Goal: Information Seeking & Learning: Learn about a topic

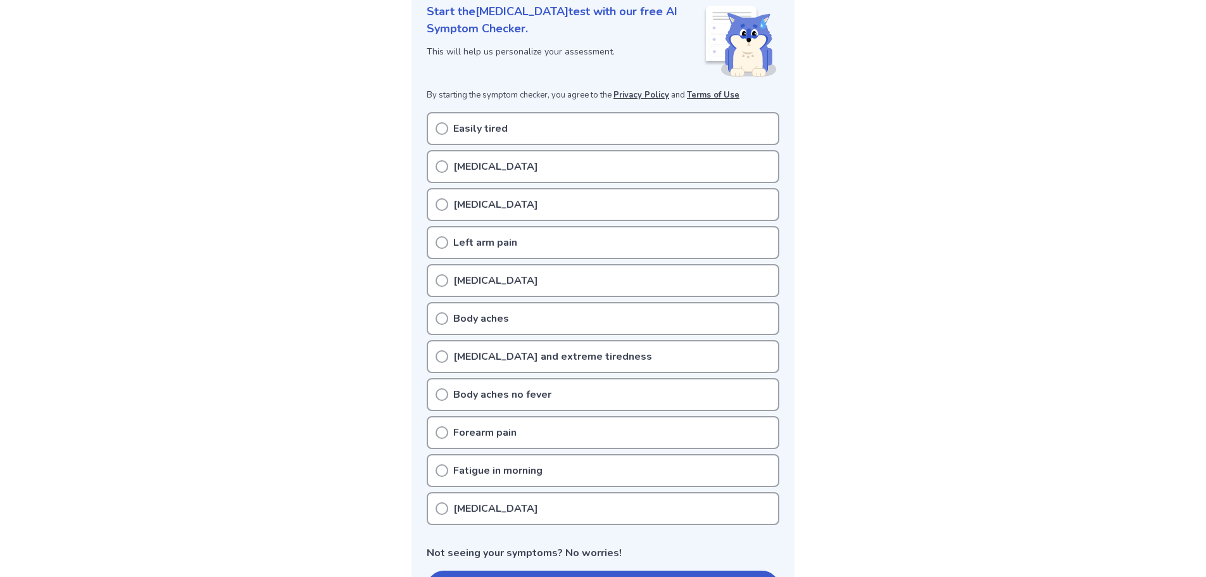
scroll to position [190, 0]
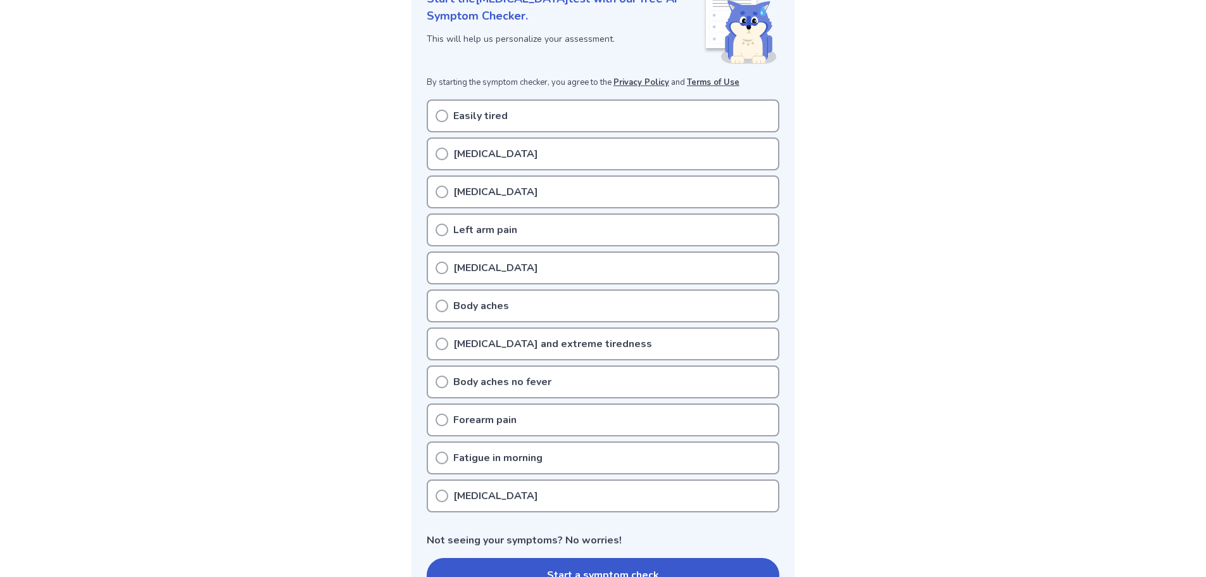
click at [448, 121] on div "Easily tired" at bounding box center [603, 115] width 353 height 33
click at [442, 154] on icon at bounding box center [441, 153] width 13 height 13
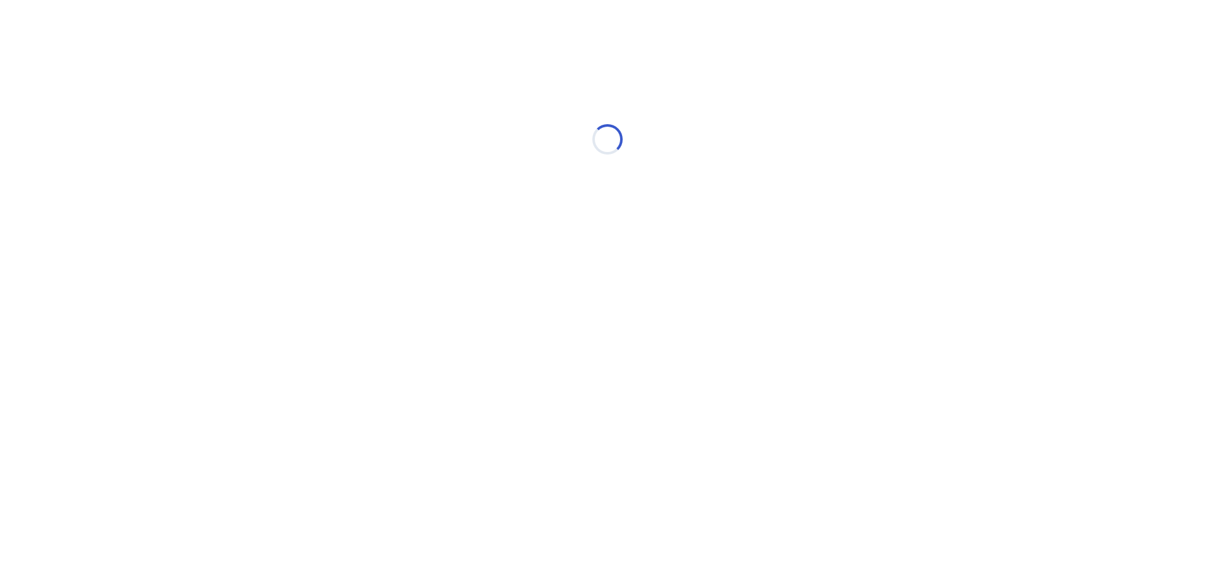
click at [440, 113] on div "Loading..." at bounding box center [607, 139] width 359 height 253
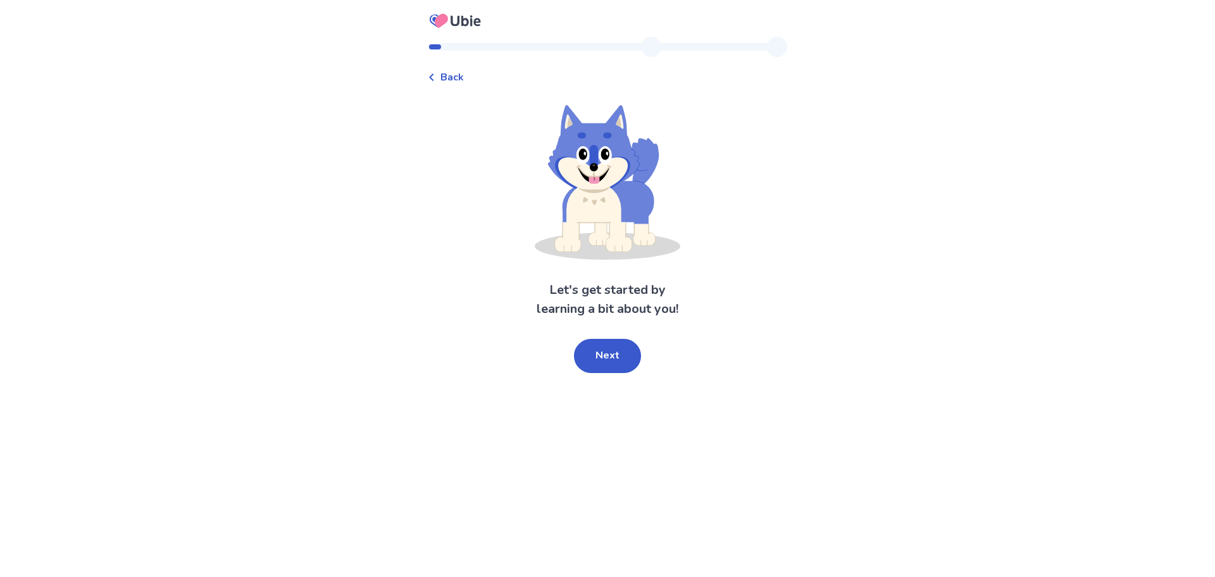
click at [464, 73] on span "Back" at bounding box center [451, 77] width 23 height 15
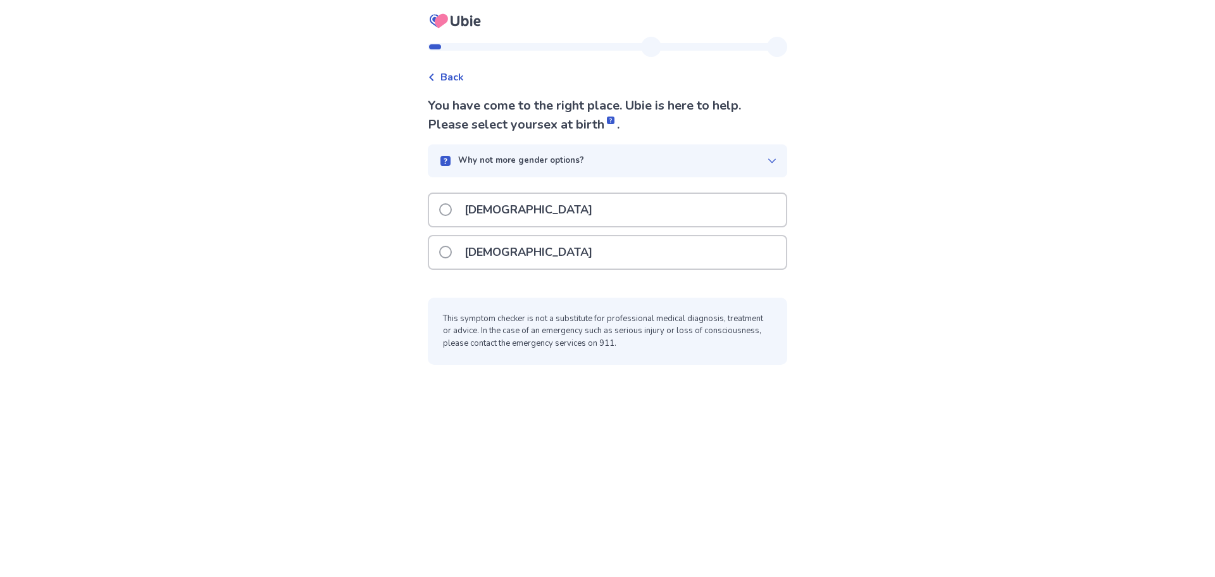
click at [590, 255] on div "Female" at bounding box center [607, 252] width 357 height 32
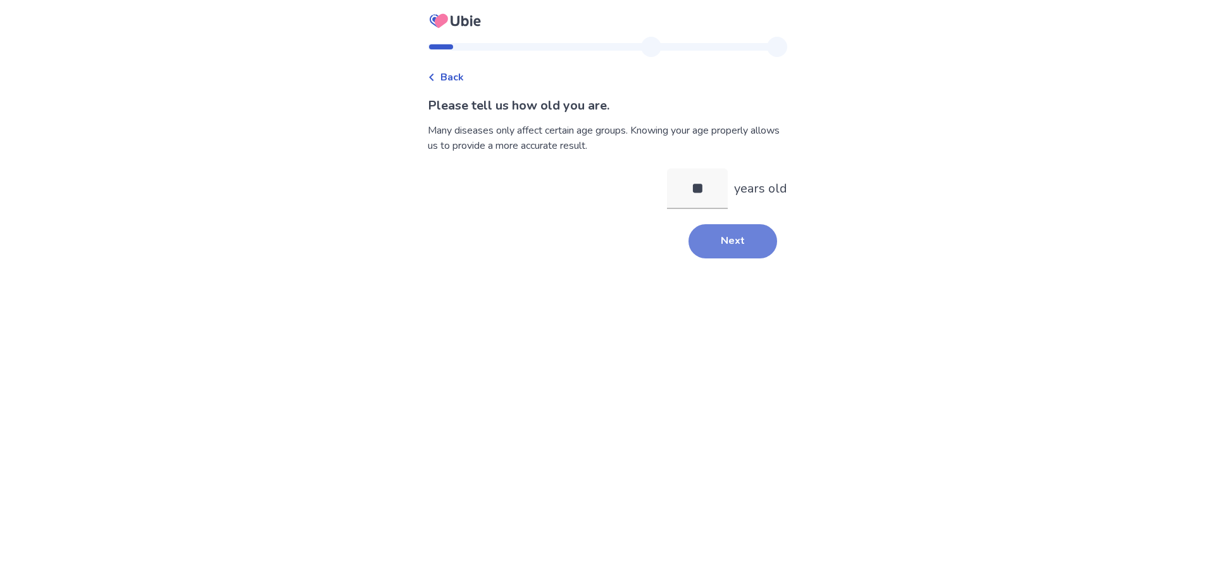
type input "**"
click at [740, 242] on button "Next" at bounding box center [733, 241] width 89 height 34
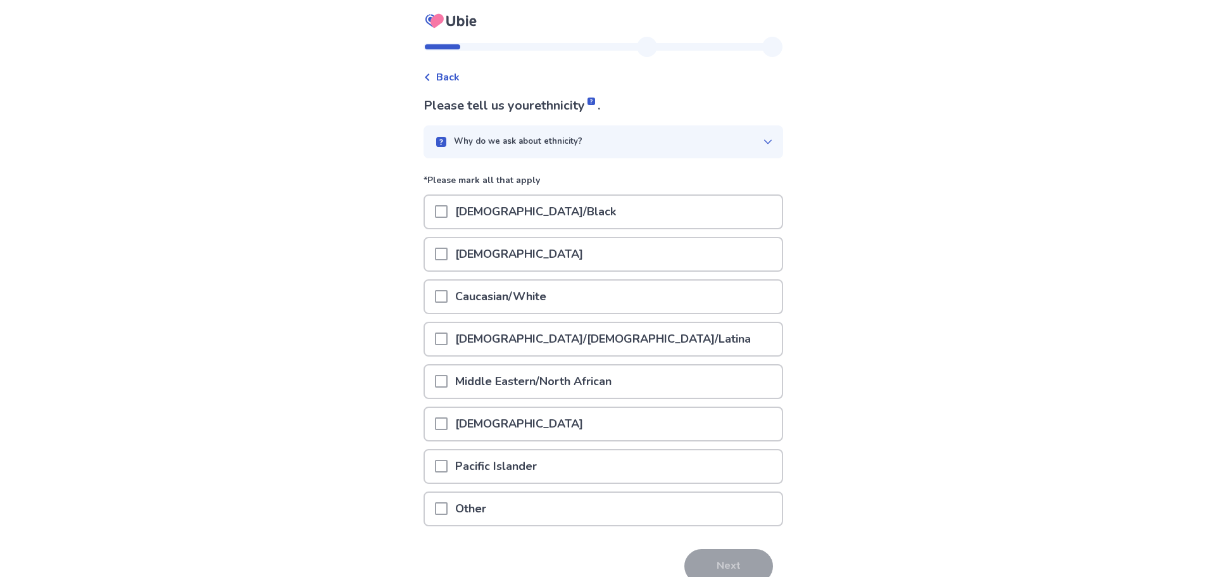
click at [447, 290] on span at bounding box center [441, 296] width 13 height 13
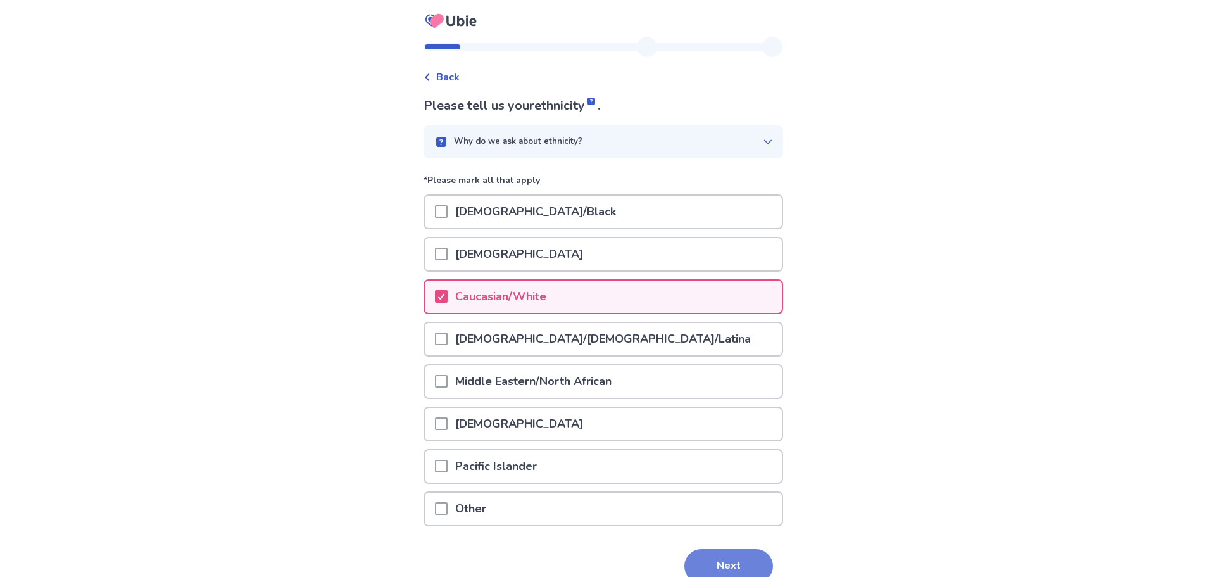
click at [708, 550] on button "Next" at bounding box center [728, 566] width 89 height 34
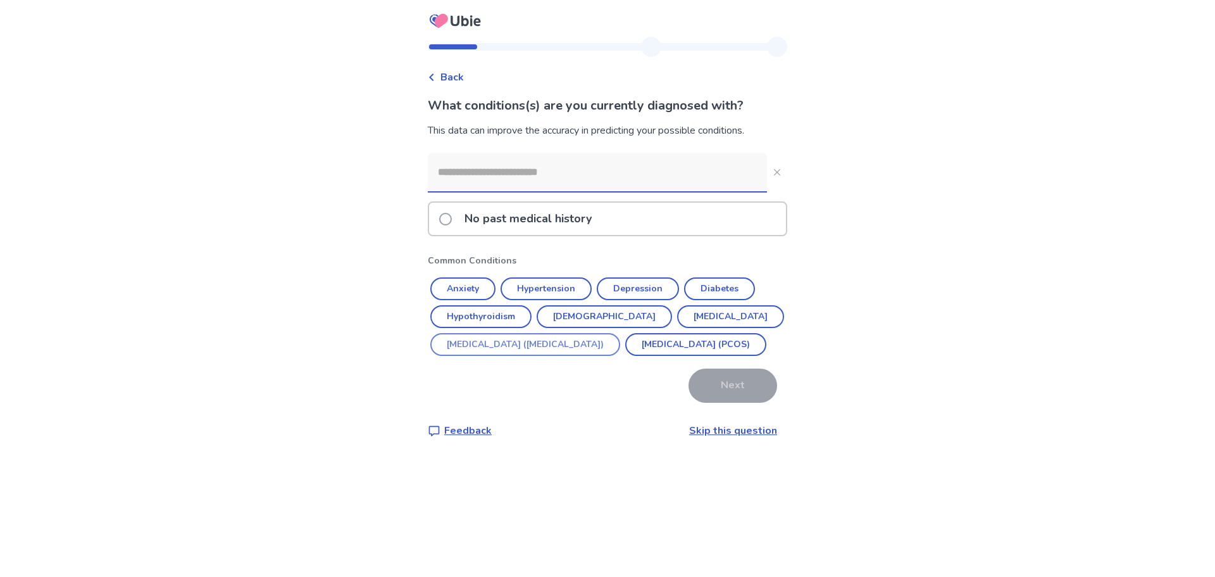
click at [549, 346] on button "Irritable Bowel Syndrome (IBS)" at bounding box center [525, 344] width 190 height 23
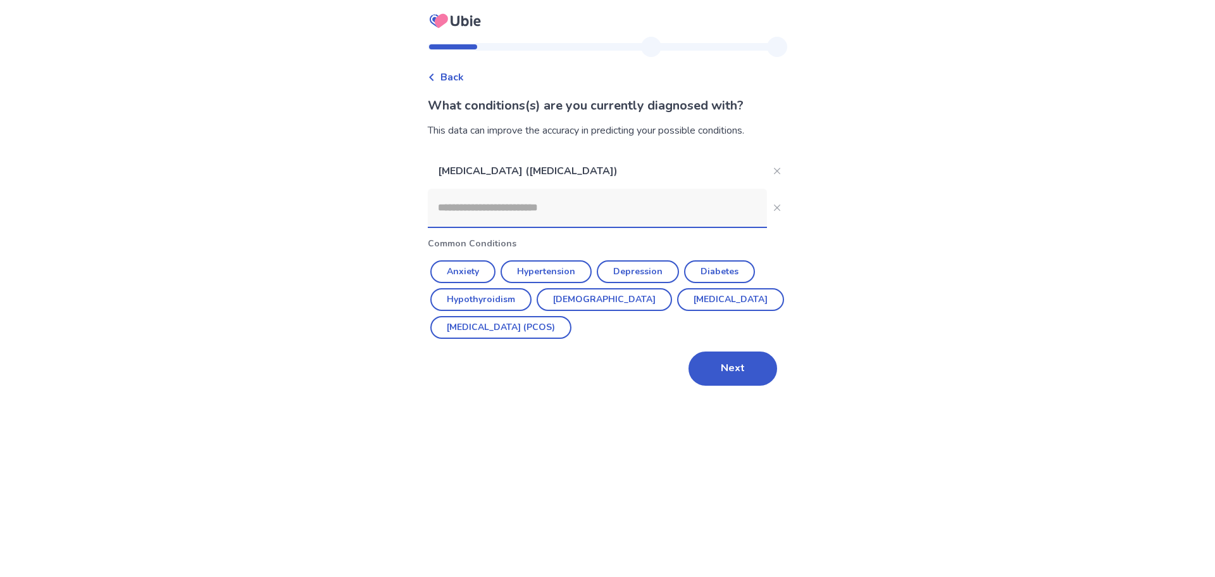
click at [672, 200] on input at bounding box center [597, 208] width 339 height 38
click at [733, 363] on button "Next" at bounding box center [733, 368] width 89 height 34
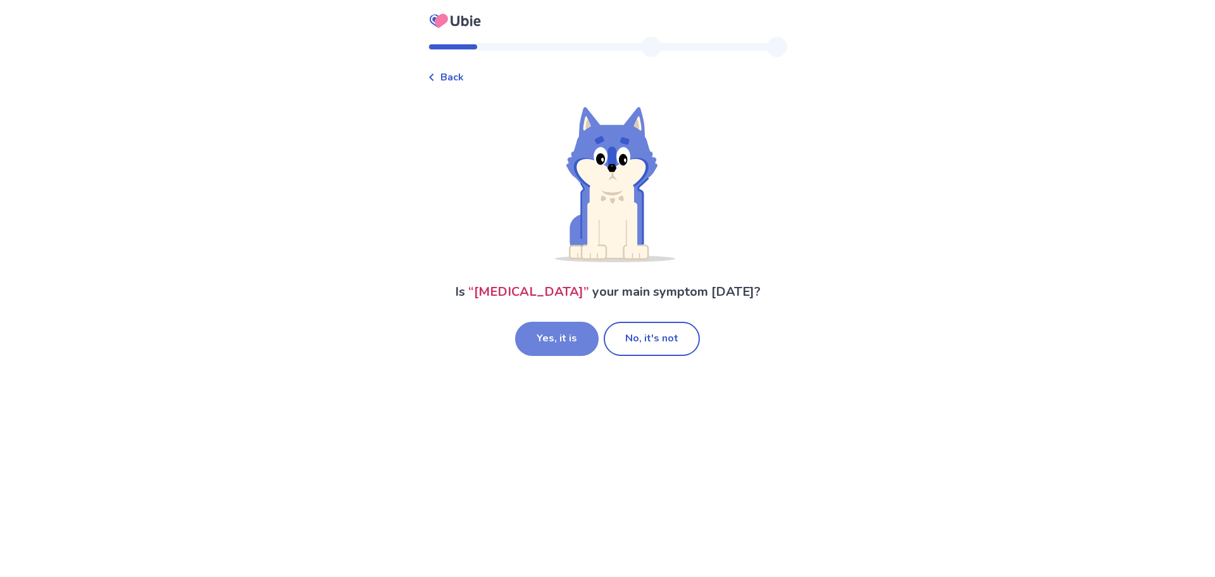
click at [563, 339] on button "Yes, it is" at bounding box center [557, 339] width 84 height 34
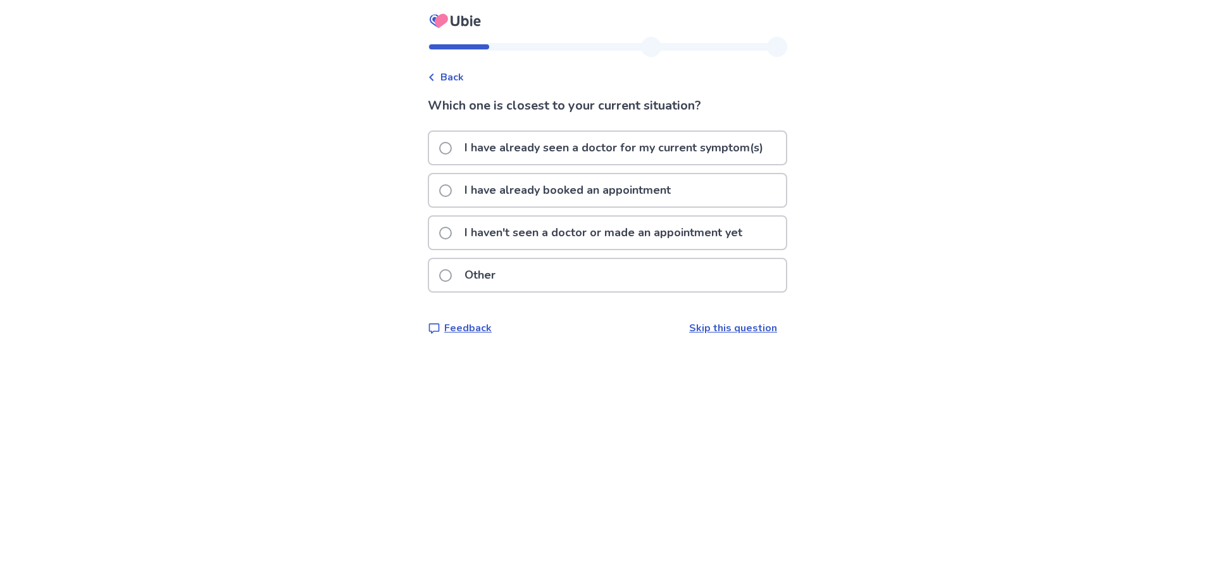
click at [554, 235] on p "I haven't seen a doctor or made an appointment yet" at bounding box center [603, 232] width 293 height 32
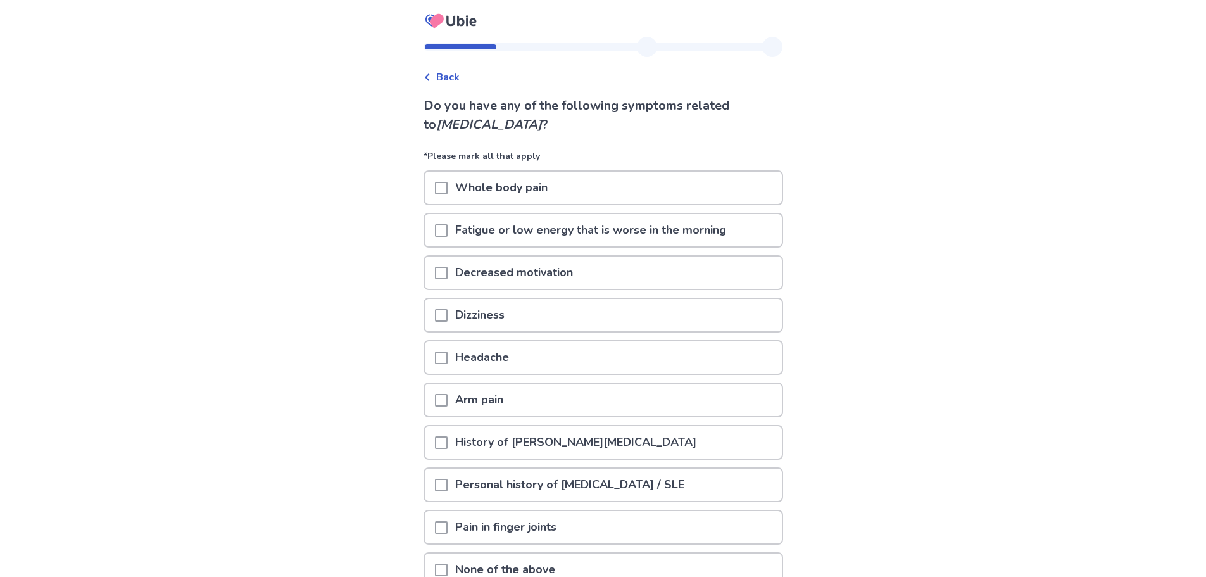
click at [445, 192] on span at bounding box center [441, 188] width 13 height 13
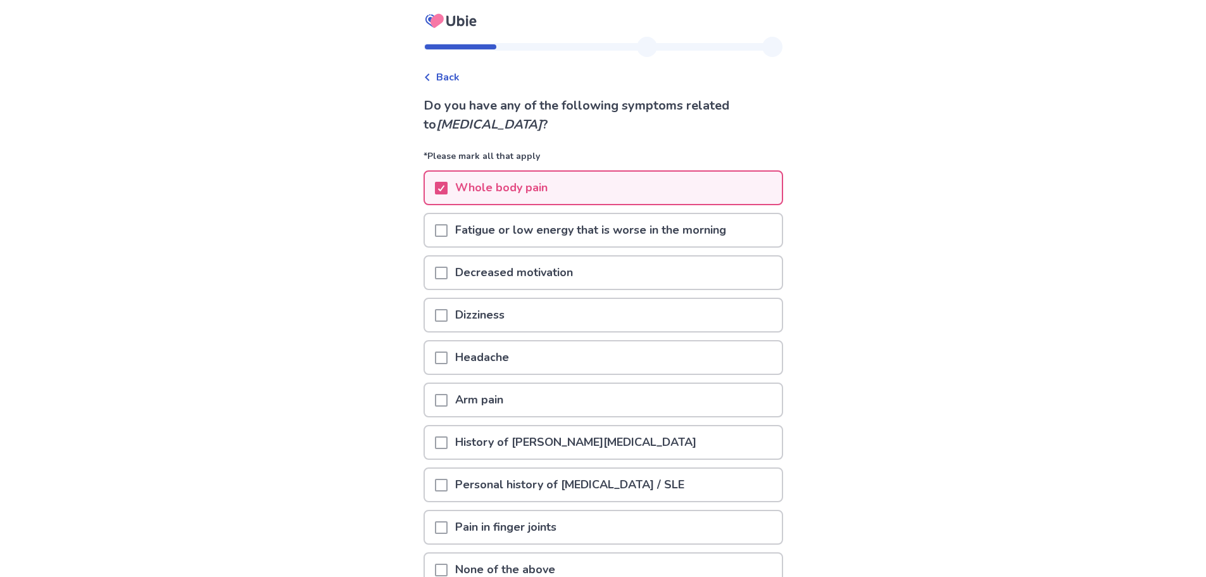
click at [445, 224] on span at bounding box center [441, 230] width 13 height 13
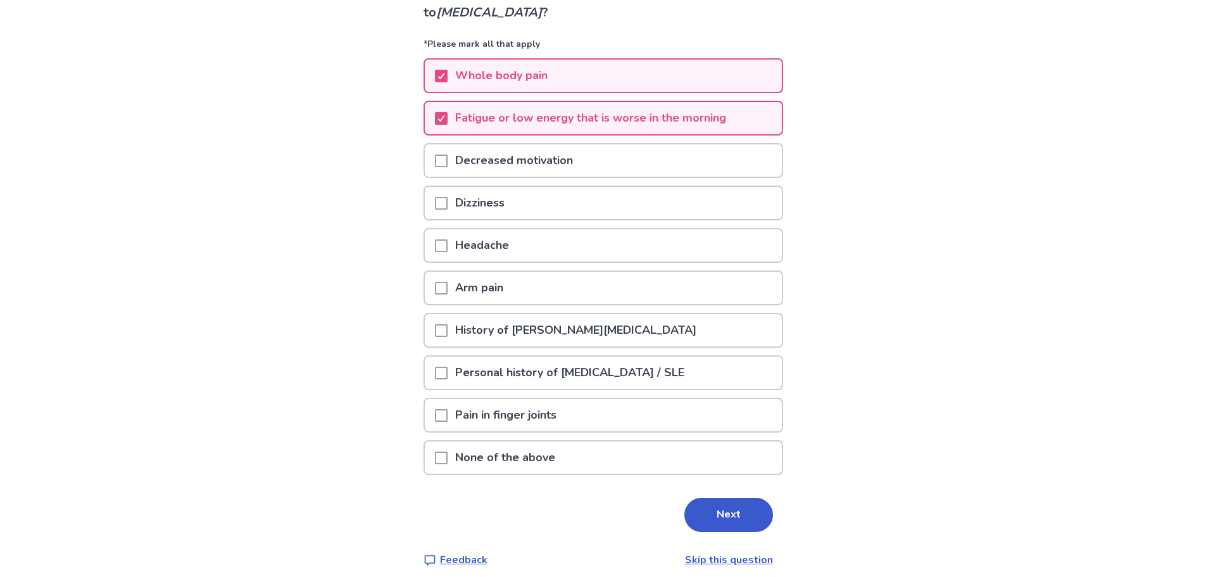
scroll to position [123, 0]
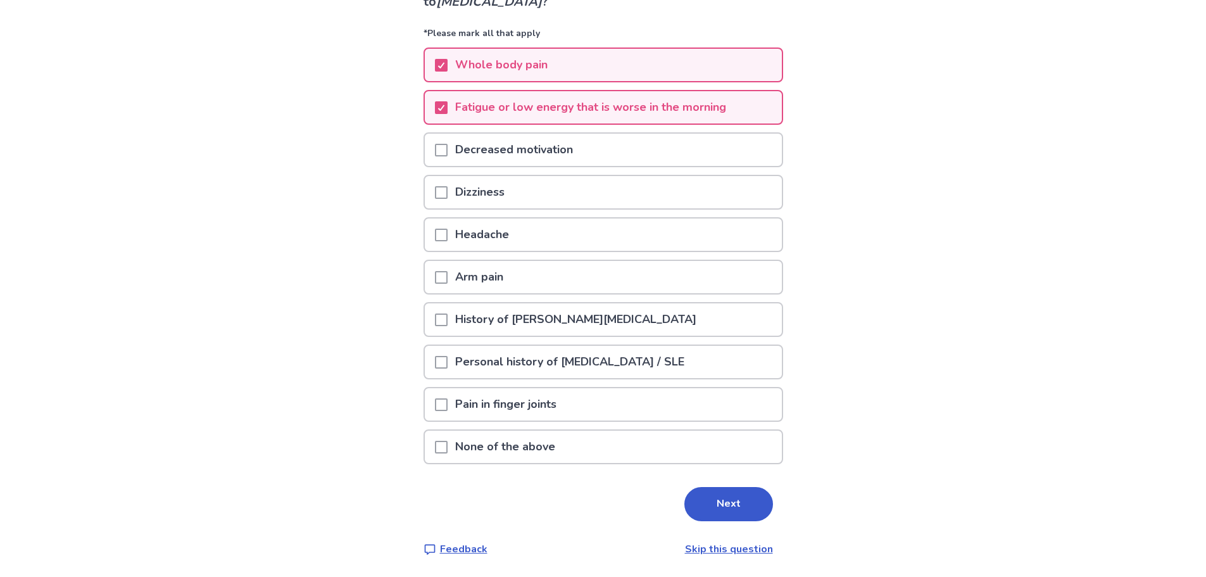
click at [447, 189] on span at bounding box center [441, 192] width 13 height 13
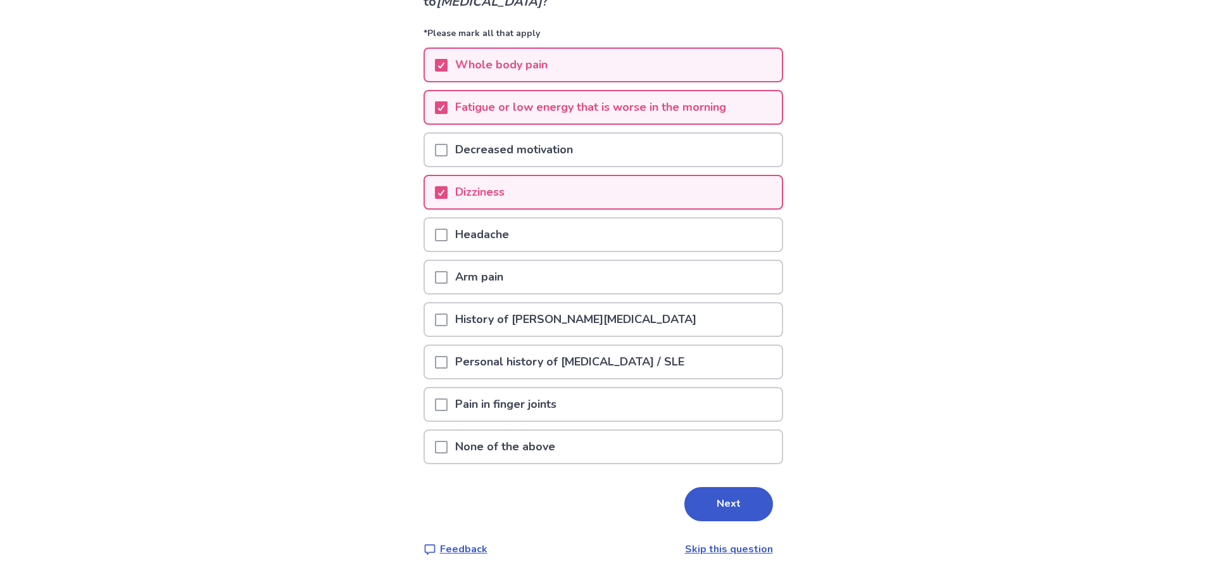
drag, startPoint x: 447, startPoint y: 220, endPoint x: 447, endPoint y: 263, distance: 43.0
click at [447, 221] on div at bounding box center [441, 234] width 13 height 32
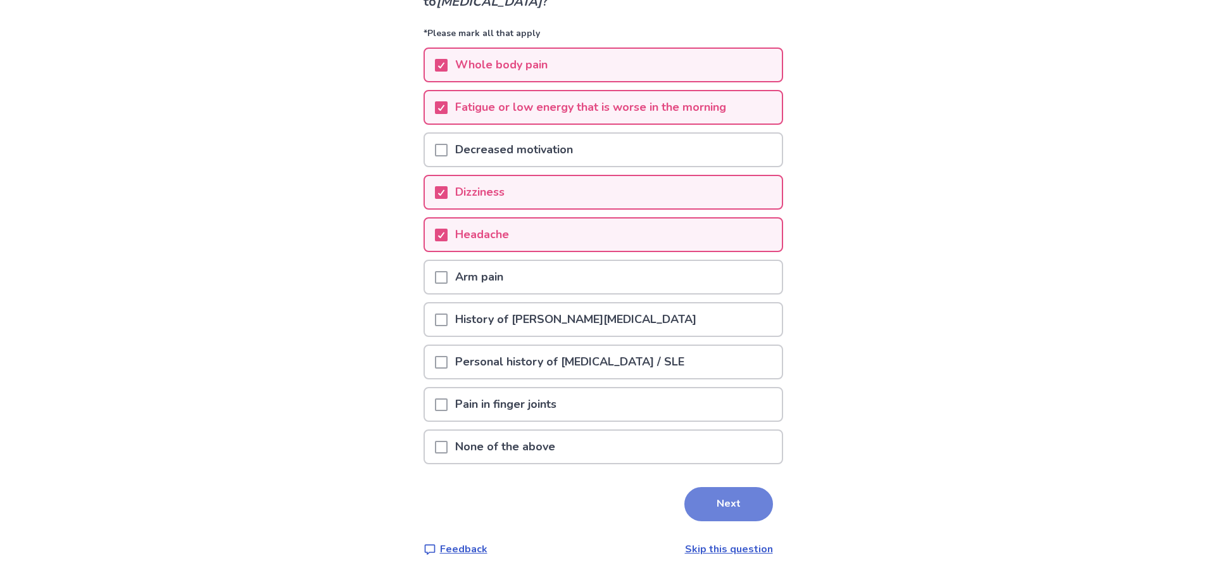
click at [687, 501] on button "Next" at bounding box center [728, 504] width 89 height 34
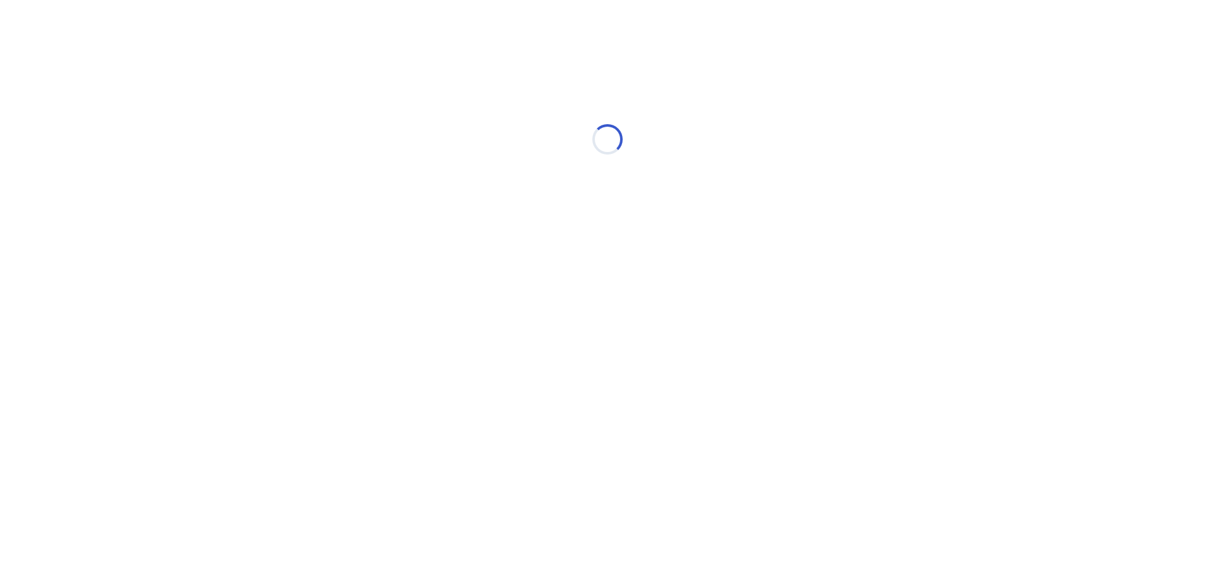
select select "*"
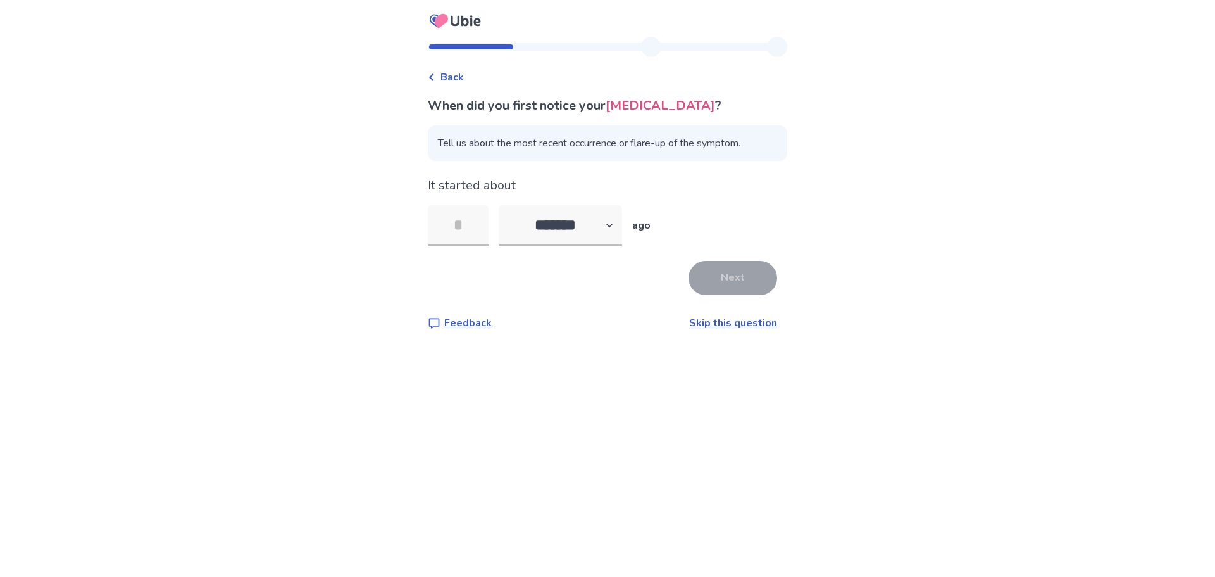
click at [738, 327] on link "Skip this question" at bounding box center [733, 323] width 88 height 14
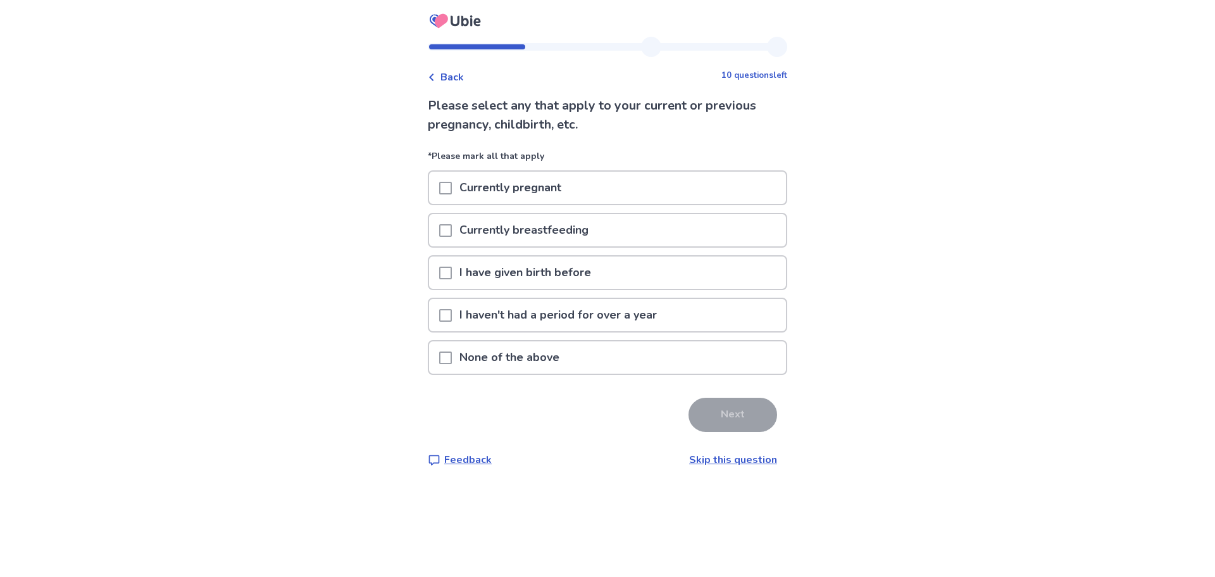
click at [448, 357] on span at bounding box center [445, 357] width 13 height 13
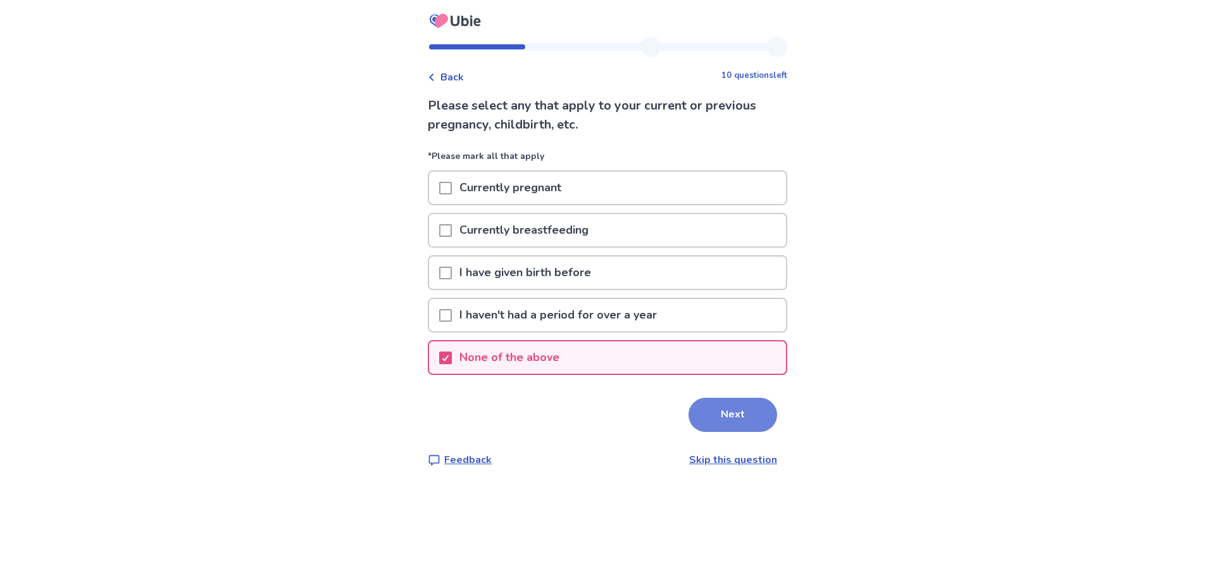
click at [720, 416] on button "Next" at bounding box center [733, 414] width 89 height 34
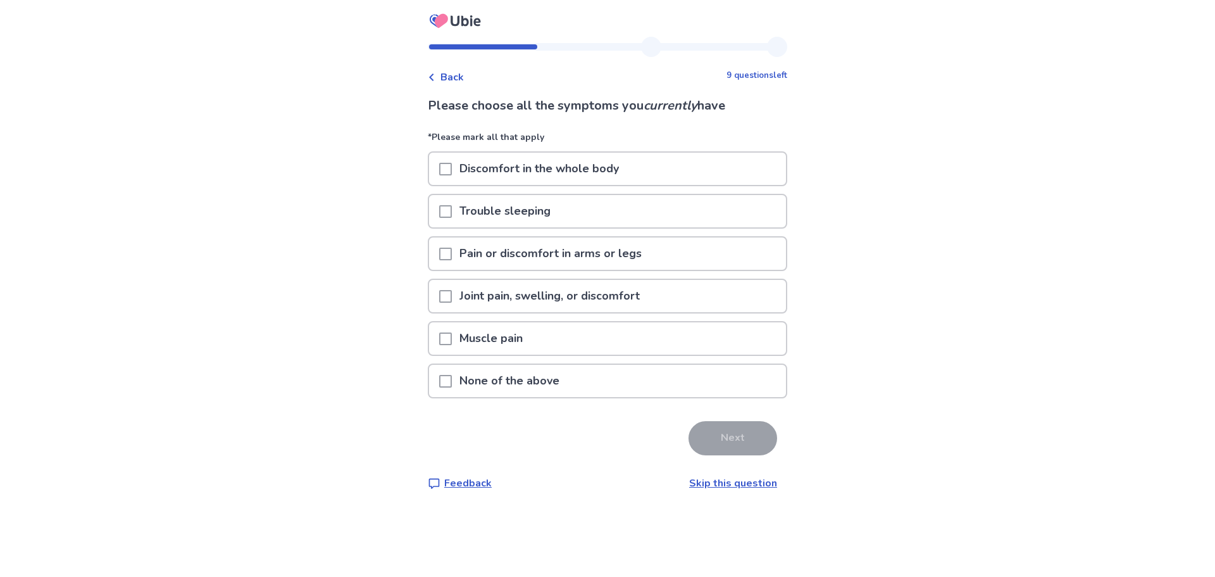
click at [450, 209] on span at bounding box center [445, 211] width 13 height 13
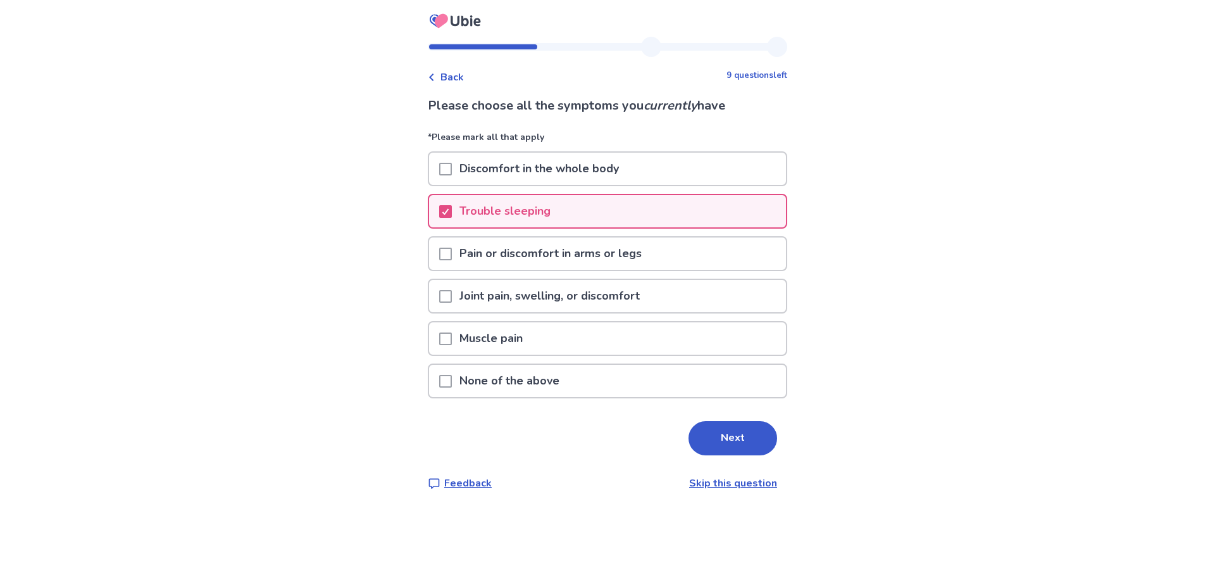
click at [451, 249] on span at bounding box center [445, 253] width 13 height 13
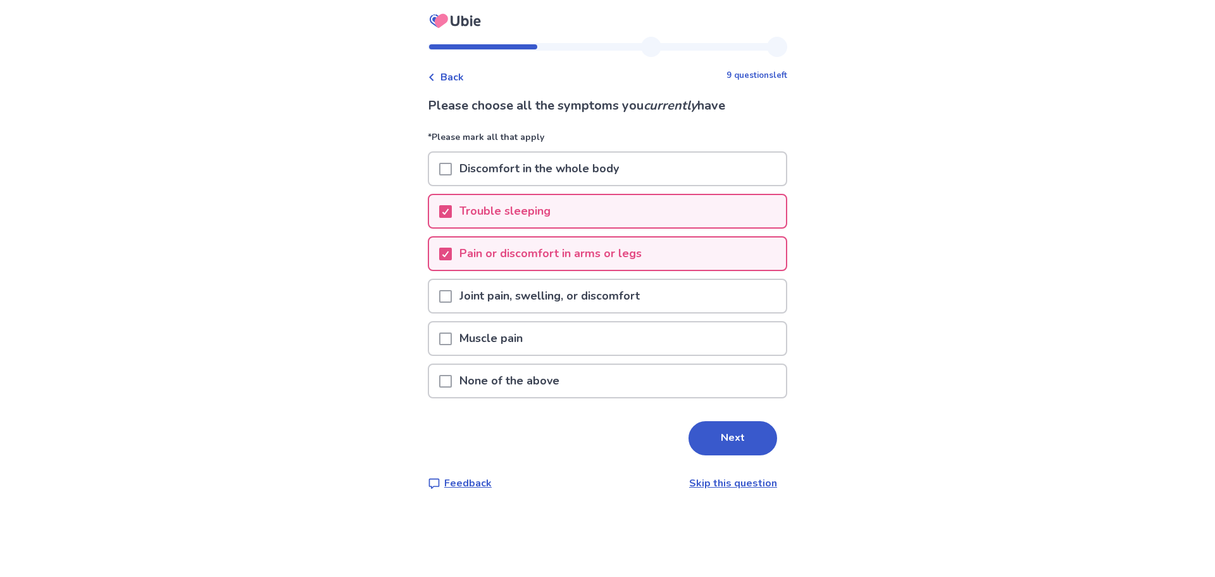
click at [445, 296] on div "Joint pain, swelling, or discomfort" at bounding box center [607, 296] width 357 height 32
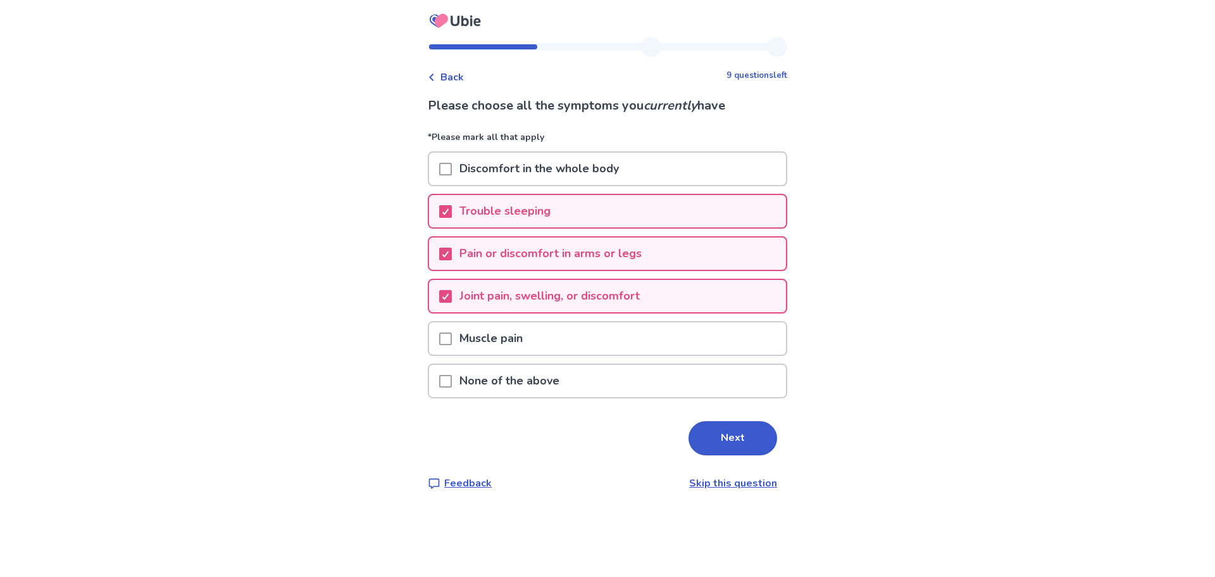
click at [447, 350] on div at bounding box center [445, 338] width 13 height 32
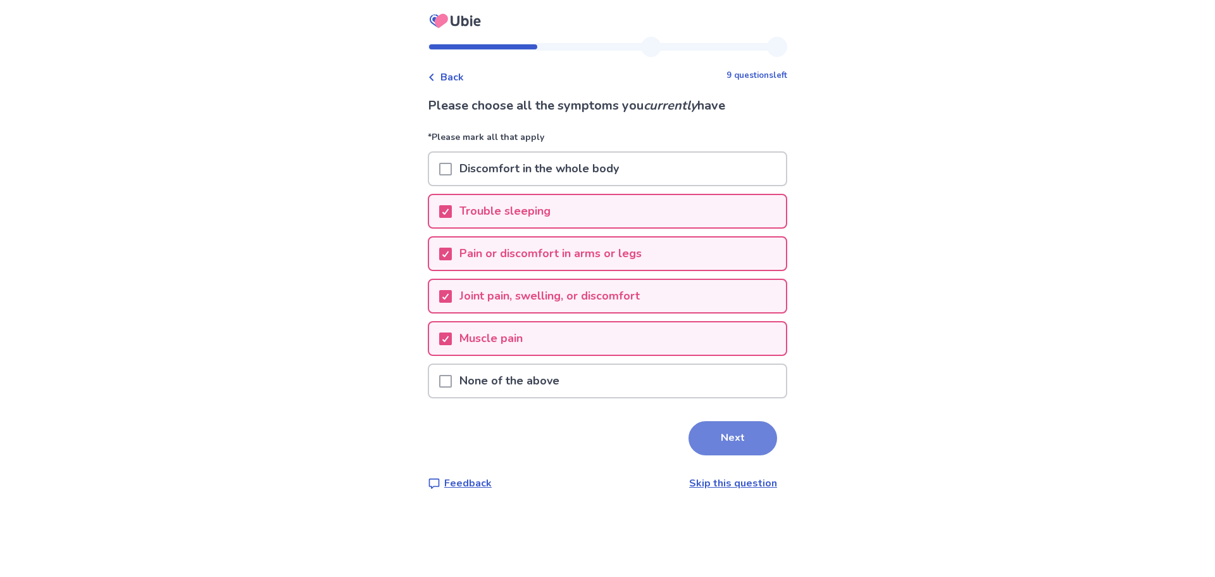
click at [694, 428] on button "Next" at bounding box center [733, 438] width 89 height 34
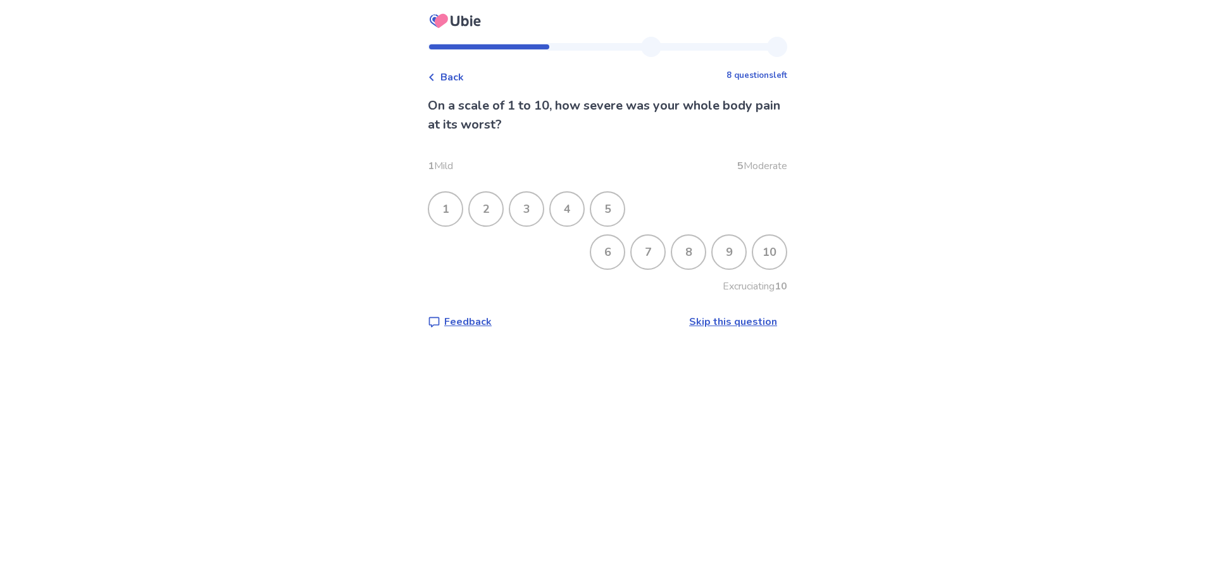
click at [713, 254] on div "9" at bounding box center [729, 251] width 33 height 33
click at [632, 251] on div "7" at bounding box center [648, 251] width 33 height 33
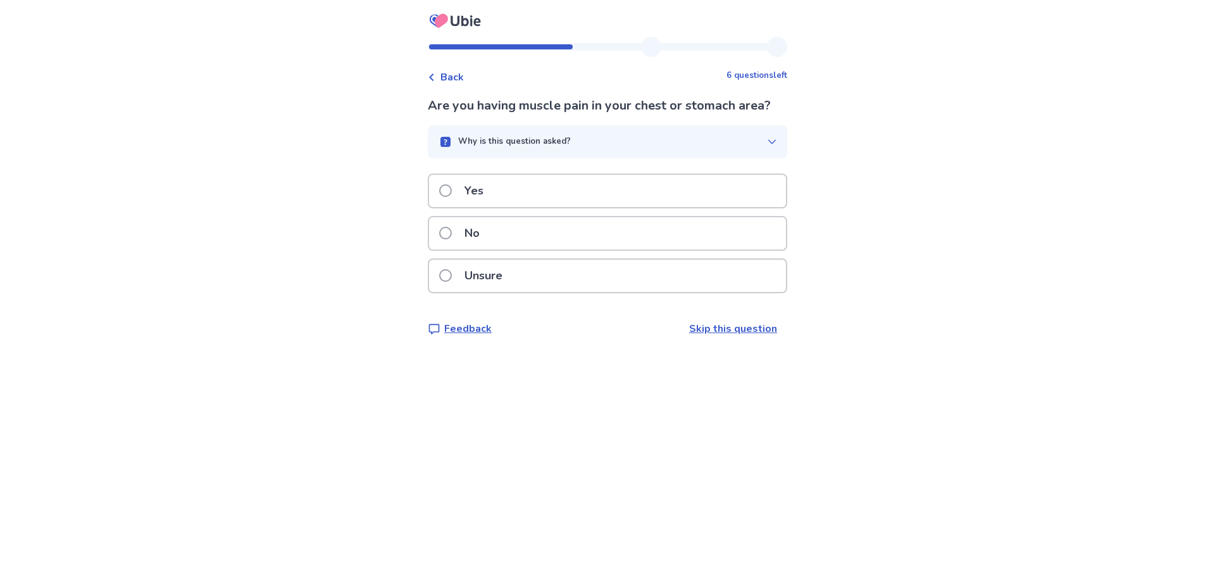
click at [591, 226] on div "No" at bounding box center [607, 233] width 357 height 32
click at [508, 192] on div "Yes" at bounding box center [607, 191] width 357 height 32
click at [525, 199] on div "Yes" at bounding box center [607, 191] width 357 height 32
click at [549, 201] on div "Yes" at bounding box center [607, 191] width 357 height 32
click at [601, 279] on div "Unsure" at bounding box center [607, 275] width 357 height 32
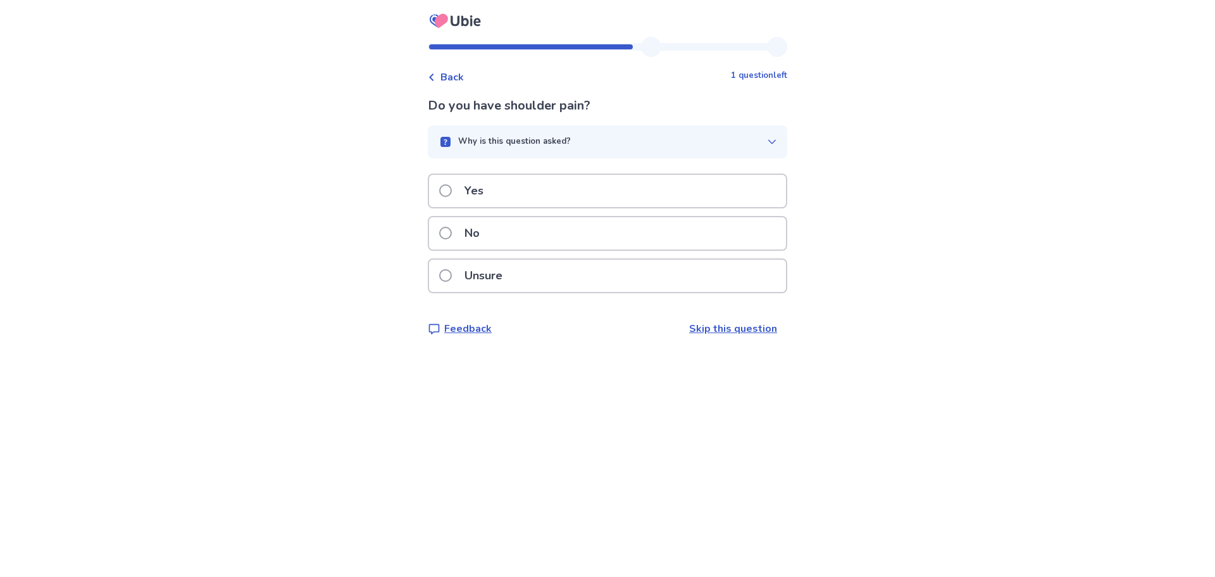
click at [594, 199] on div "Yes" at bounding box center [607, 191] width 357 height 32
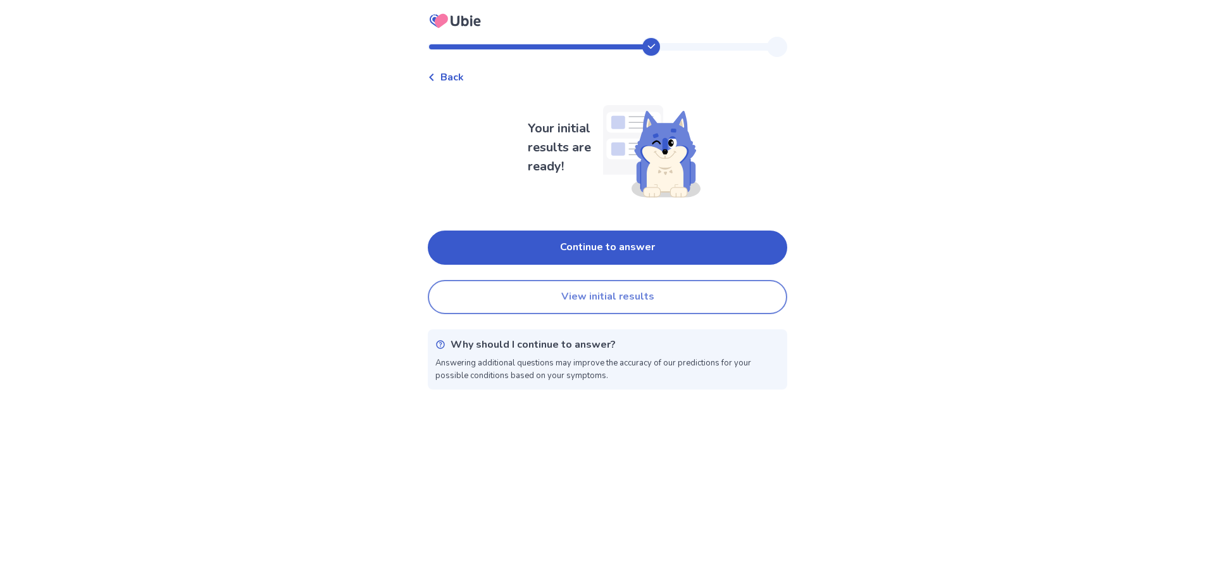
click at [592, 294] on button "View initial results" at bounding box center [607, 297] width 359 height 34
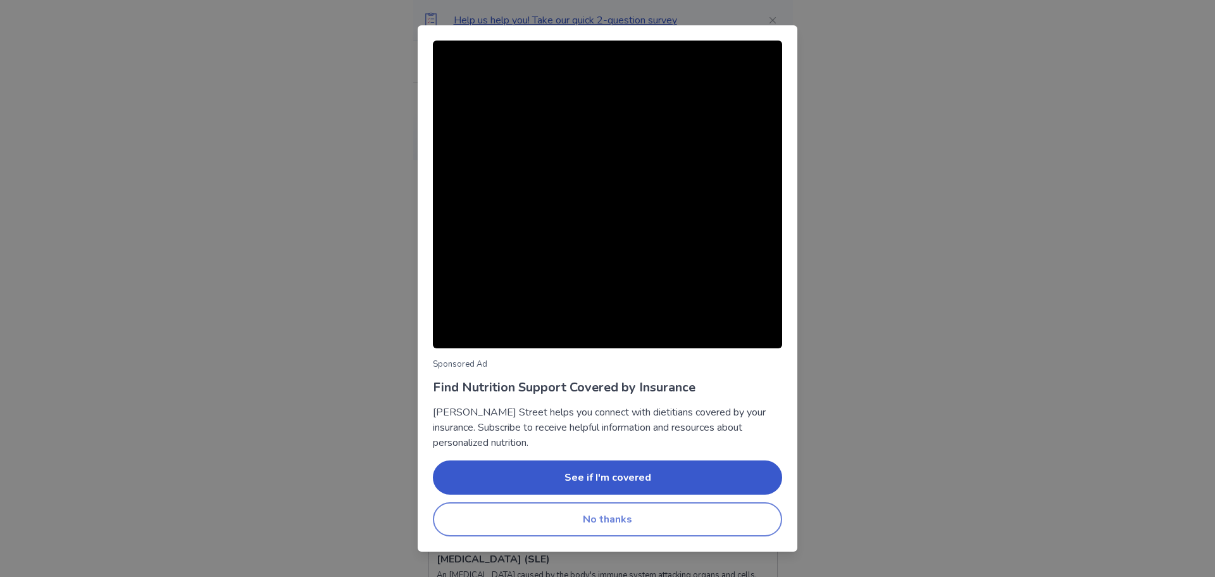
click at [602, 527] on button "No thanks" at bounding box center [607, 519] width 349 height 34
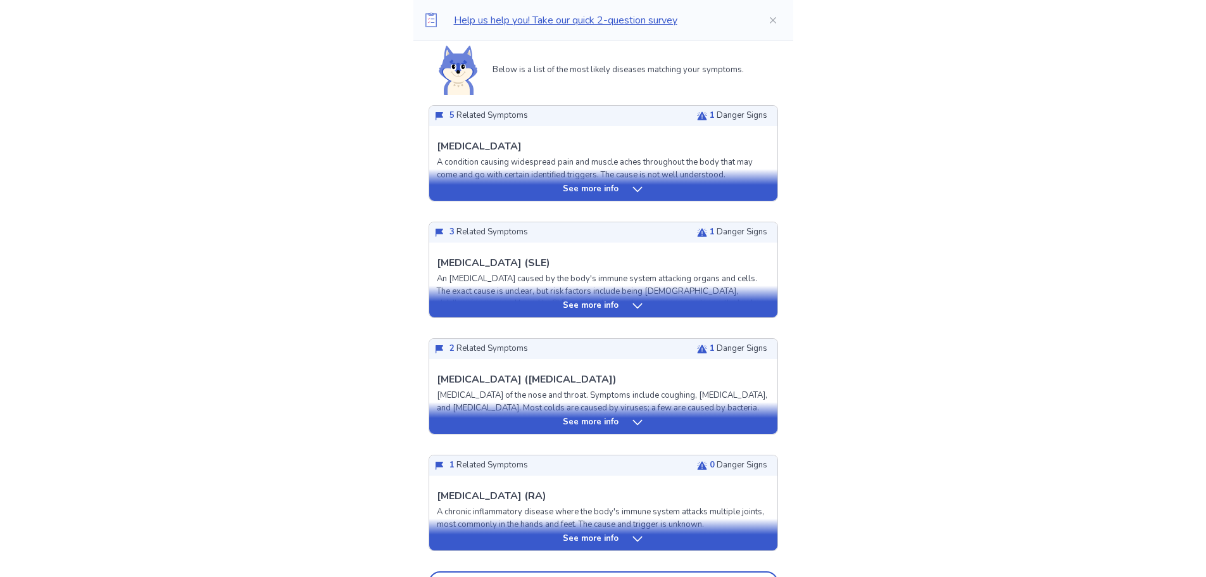
scroll to position [316, 0]
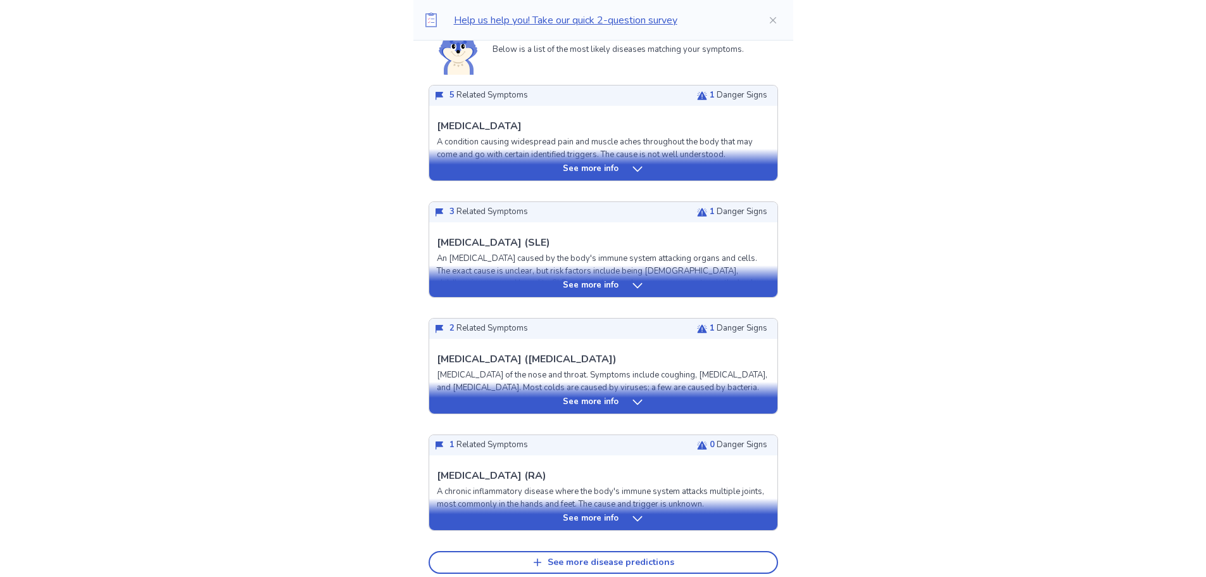
click at [635, 169] on icon at bounding box center [637, 169] width 13 height 13
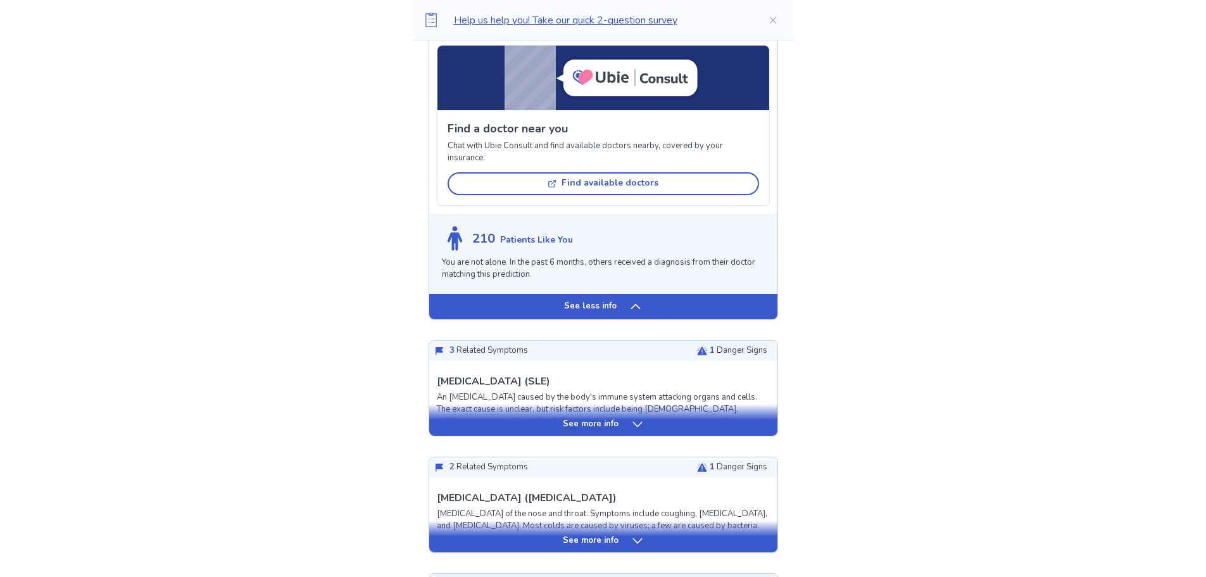
scroll to position [949, 0]
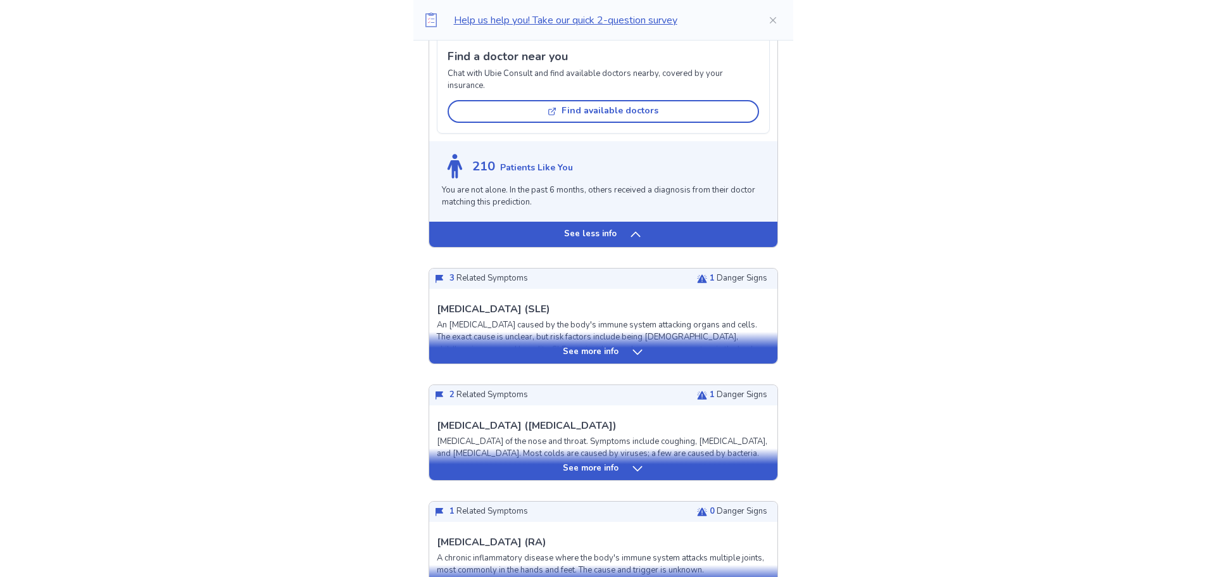
click at [581, 358] on p "See more info" at bounding box center [591, 352] width 56 height 13
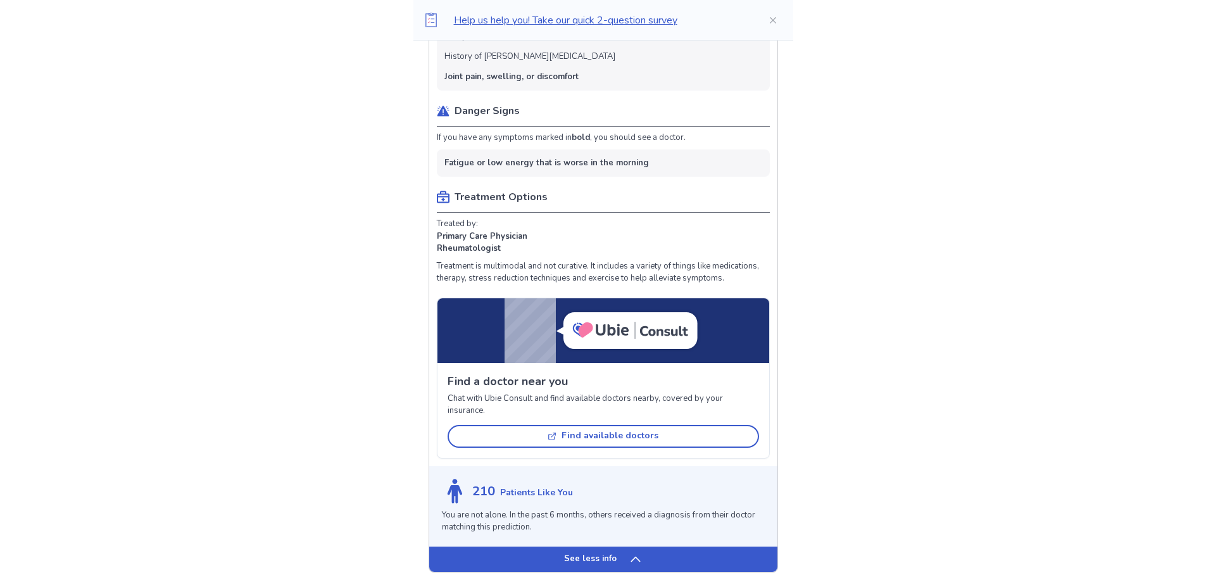
scroll to position [759, 0]
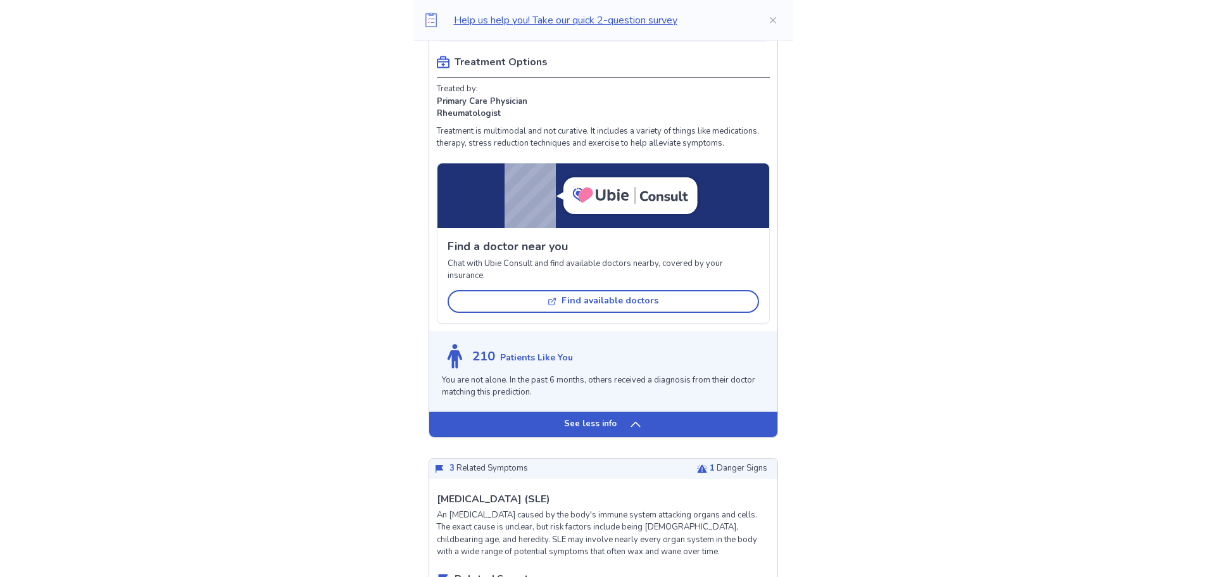
click at [616, 432] on div "See less info" at bounding box center [603, 423] width 348 height 25
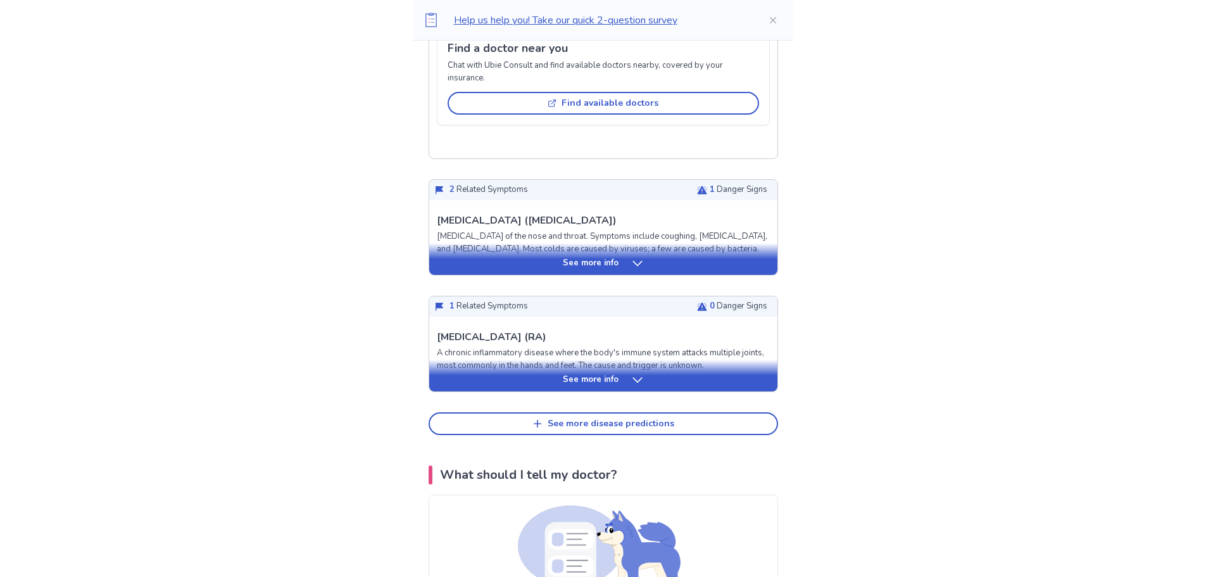
scroll to position [1151, 0]
click at [606, 428] on div "See more disease predictions" at bounding box center [610, 423] width 127 height 11
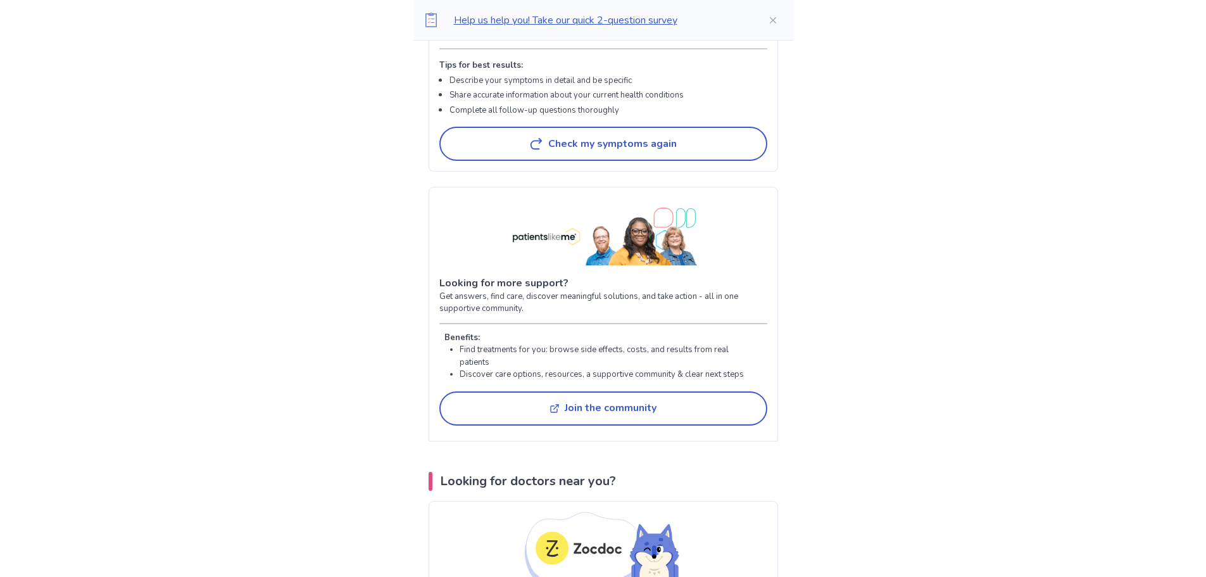
scroll to position [3240, 0]
